Goal: Information Seeking & Learning: Learn about a topic

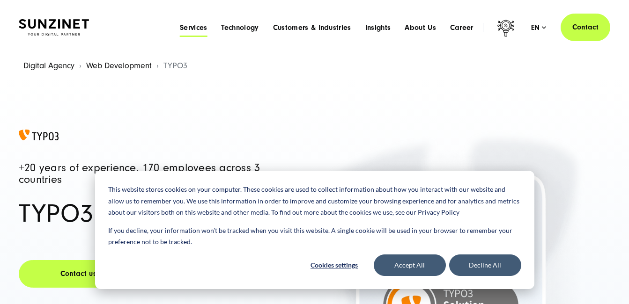
click at [191, 27] on span "Services" at bounding box center [194, 27] width 28 height 9
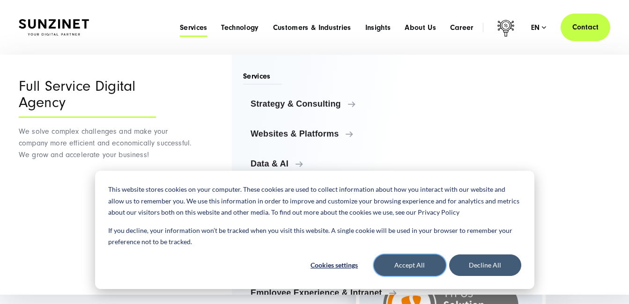
click at [424, 262] on button "Accept All" at bounding box center [410, 266] width 72 height 22
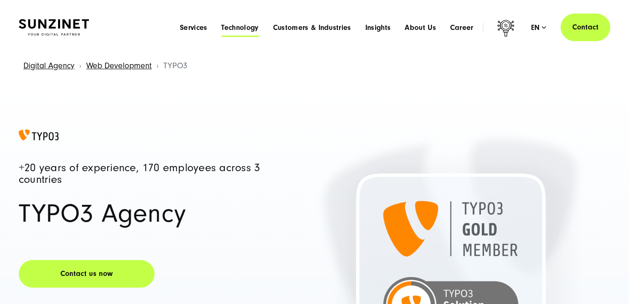
click at [236, 28] on span "Technology" at bounding box center [239, 27] width 37 height 9
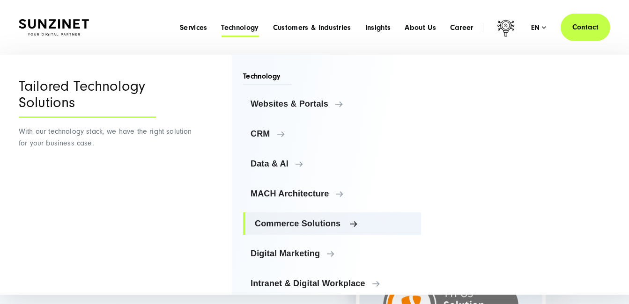
click at [291, 229] on link "Commerce Solutions" at bounding box center [332, 224] width 178 height 22
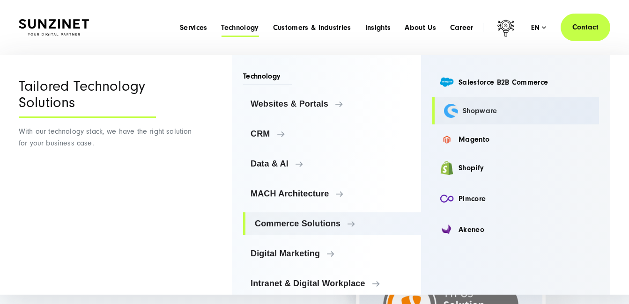
click at [478, 117] on link "Shopware" at bounding box center [515, 110] width 167 height 27
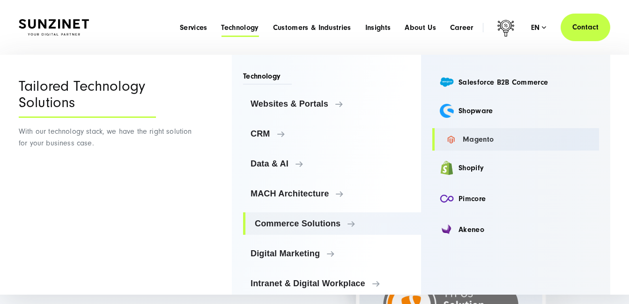
click at [483, 144] on link "Magento" at bounding box center [515, 139] width 167 height 22
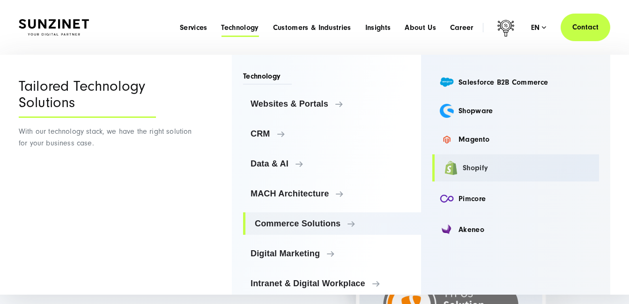
click at [473, 173] on link "Shopify" at bounding box center [515, 167] width 167 height 27
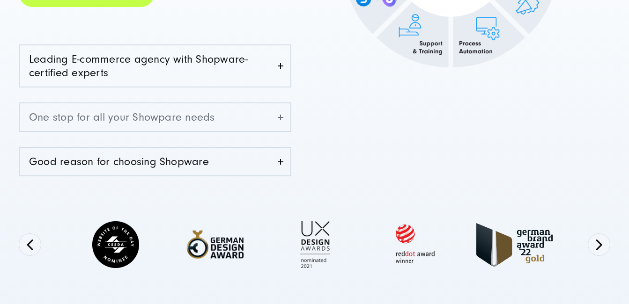
scroll to position [328, 0]
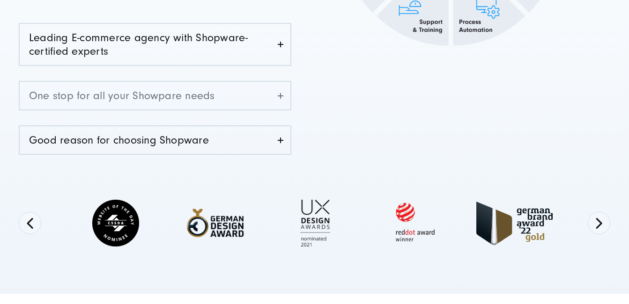
click at [270, 88] on link "One stop for all your Showpare needs" at bounding box center [155, 96] width 271 height 28
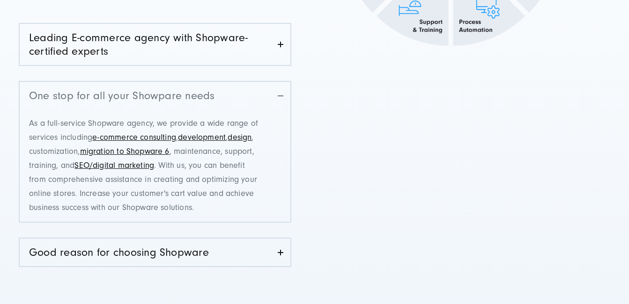
click at [283, 89] on link "One stop for all your Showpare needs" at bounding box center [155, 96] width 271 height 28
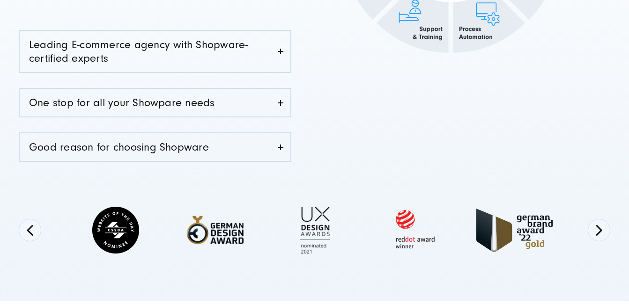
scroll to position [187, 0]
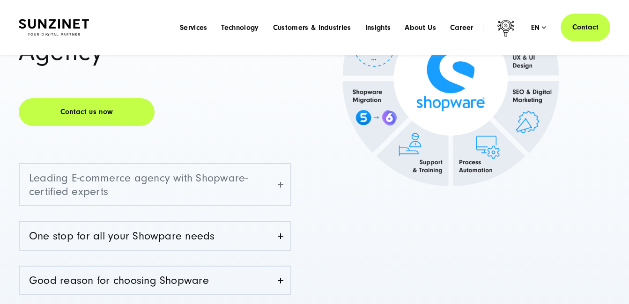
click at [276, 177] on link "Leading E-commerce agency with Shopware-certified experts" at bounding box center [155, 184] width 271 height 41
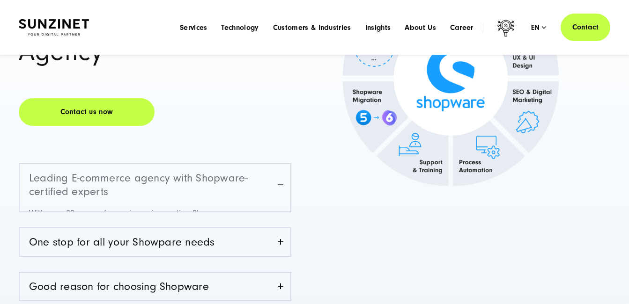
click at [276, 177] on link "Leading E-commerce agency with Shopware-certified experts" at bounding box center [155, 184] width 271 height 41
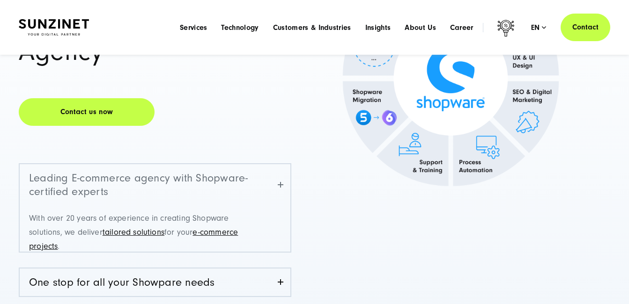
click at [276, 177] on link "Leading E-commerce agency with Shopware-certified experts" at bounding box center [155, 184] width 271 height 41
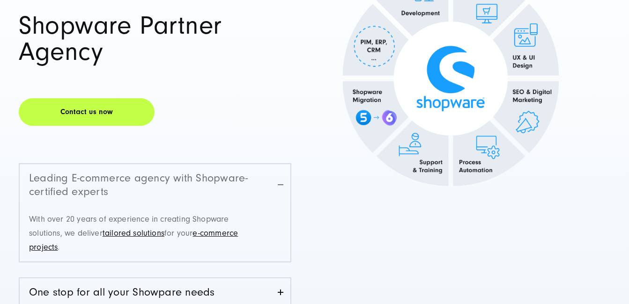
click at [272, 181] on link "Leading E-commerce agency with Shopware-certified experts" at bounding box center [155, 184] width 271 height 41
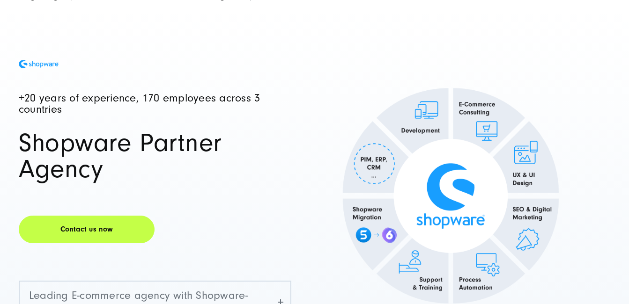
scroll to position [47, 0]
